Goal: Task Accomplishment & Management: Manage account settings

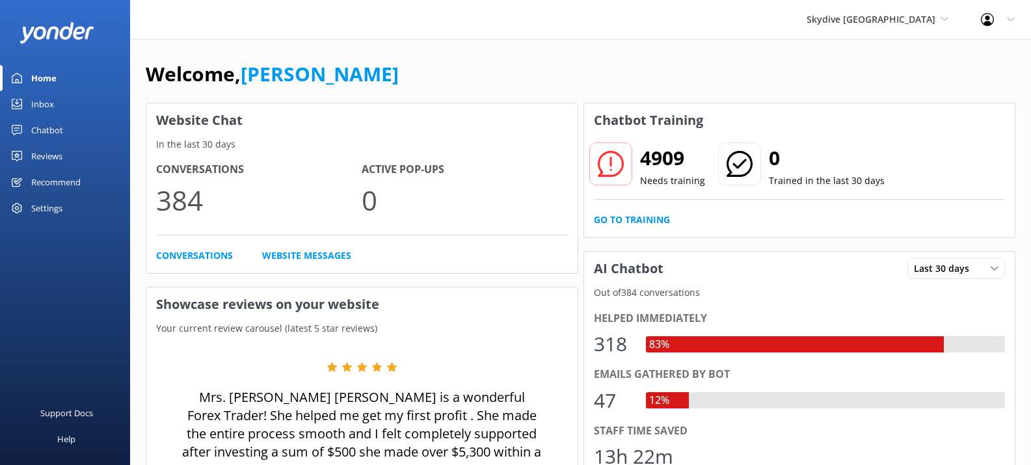
click at [43, 98] on div "Inbox" at bounding box center [42, 104] width 23 height 26
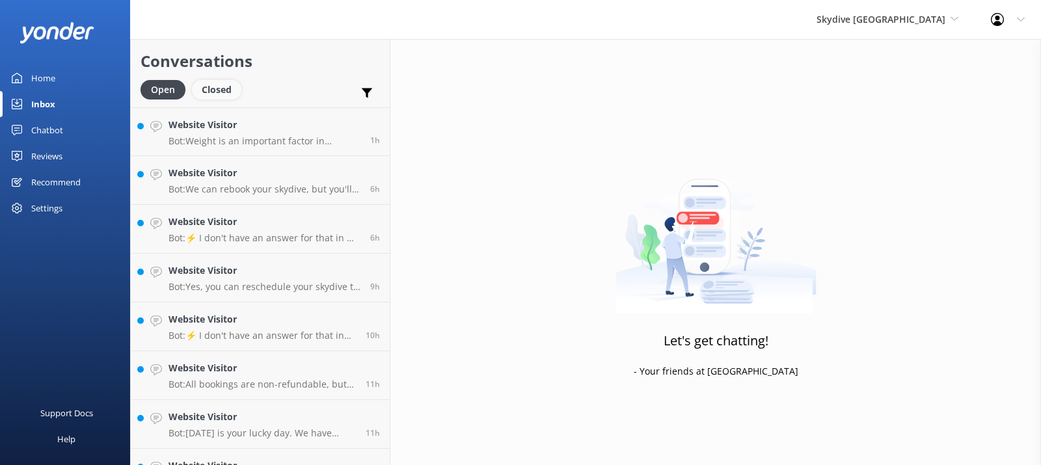
click at [215, 97] on div "Closed" at bounding box center [216, 90] width 49 height 20
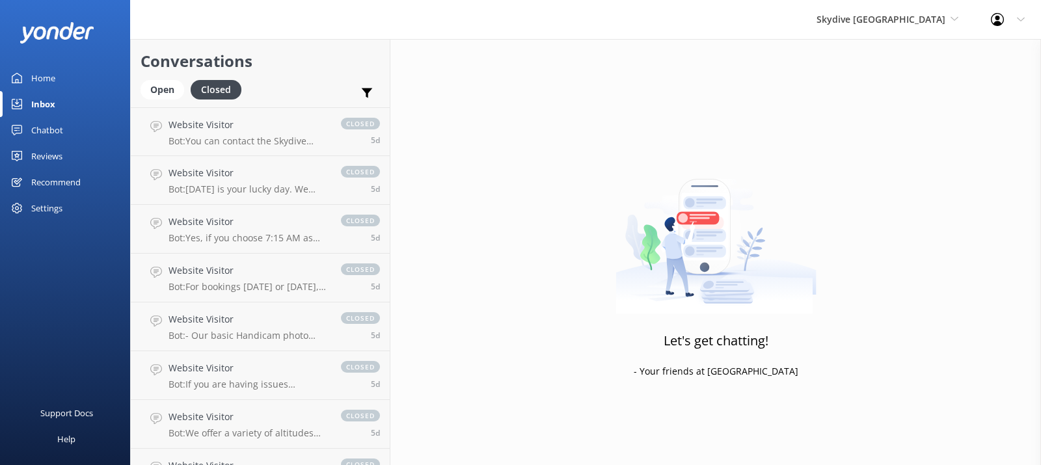
click at [51, 135] on div "Chatbot" at bounding box center [47, 130] width 32 height 26
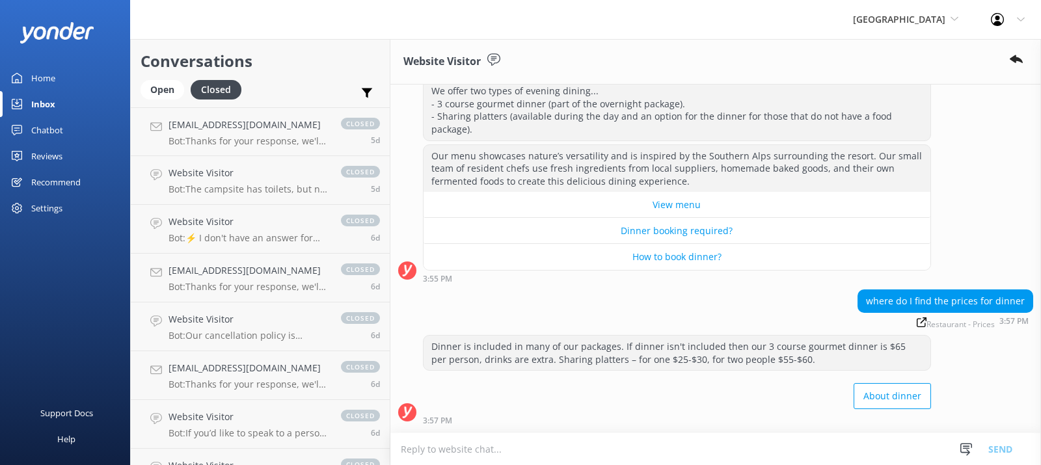
scroll to position [1175, 0]
